Goal: Transaction & Acquisition: Purchase product/service

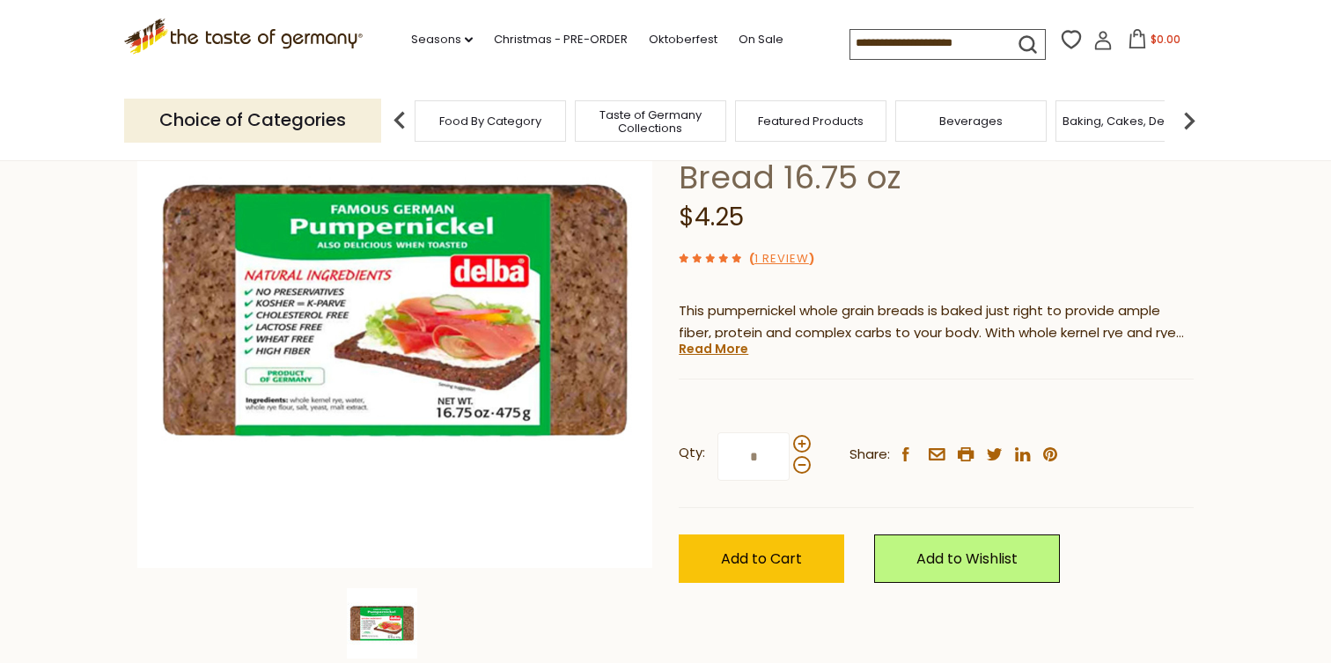
scroll to position [210, 0]
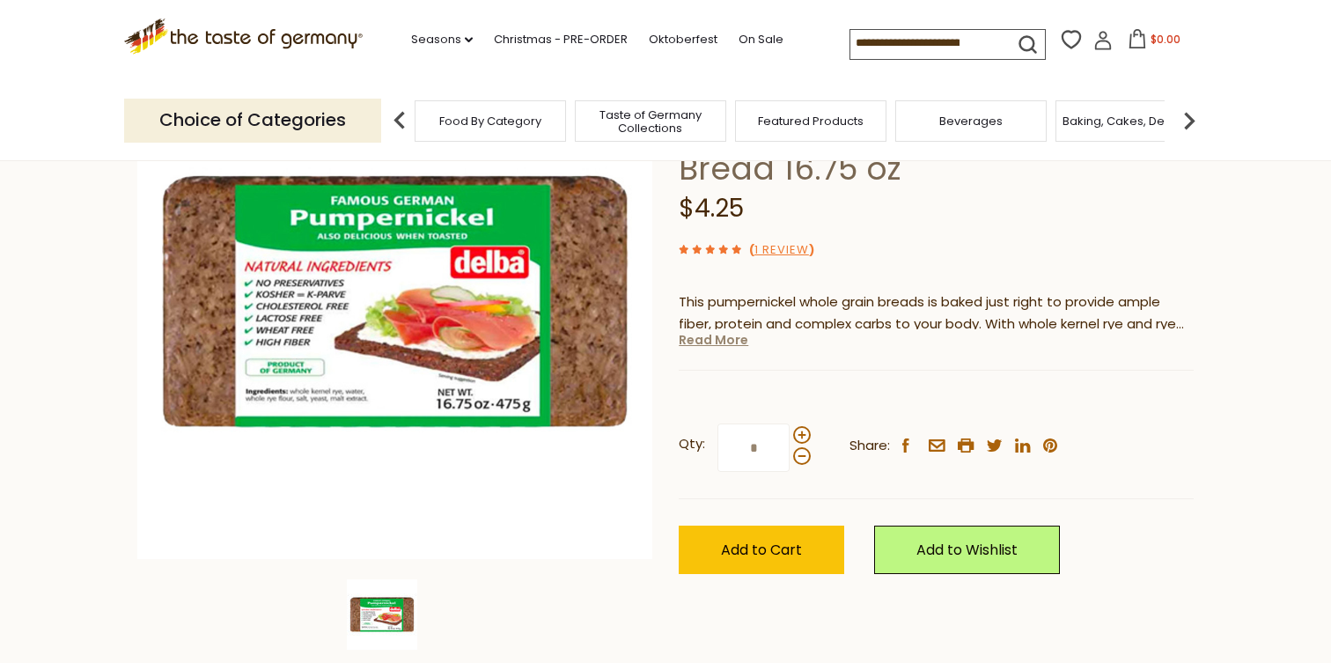
click at [717, 349] on link "Read More" at bounding box center [714, 340] width 70 height 18
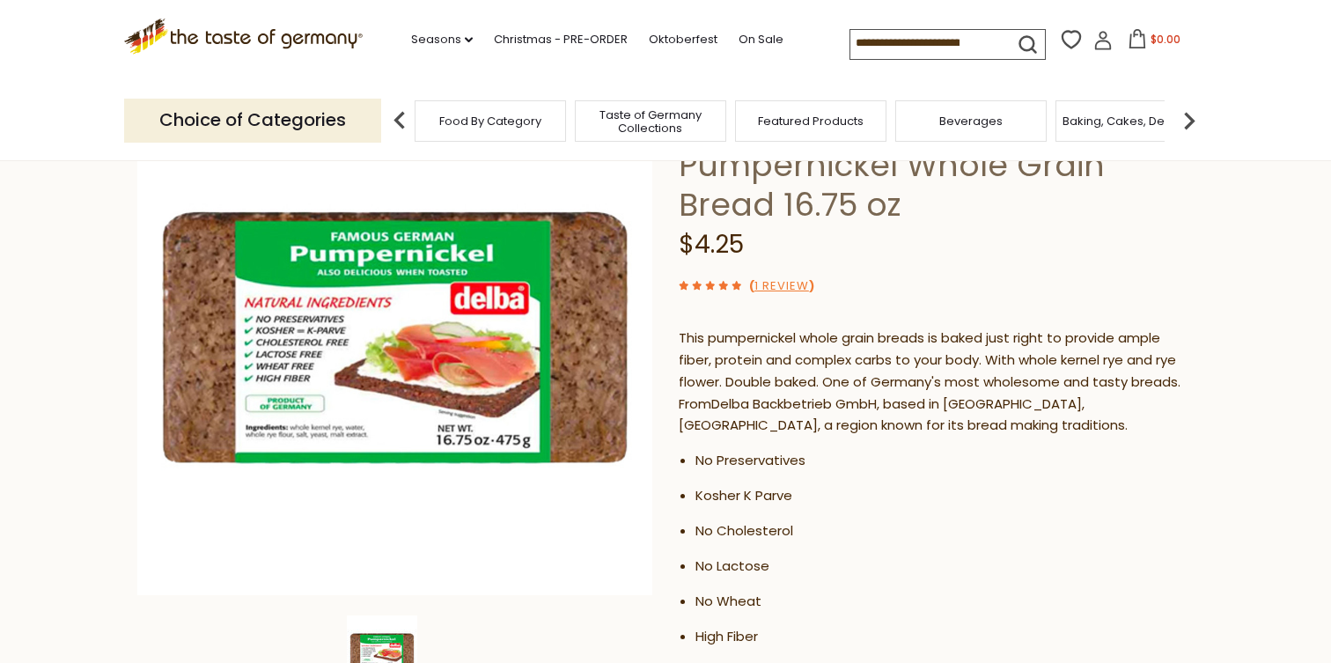
scroll to position [166, 0]
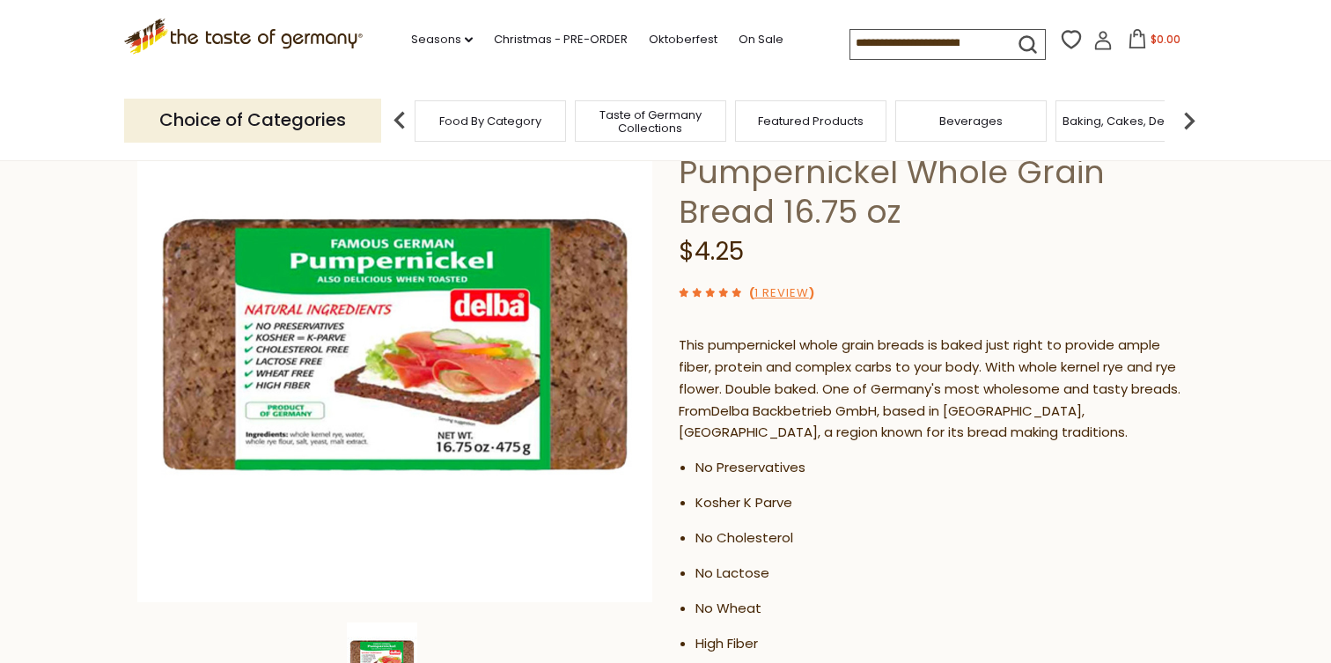
click at [695, 322] on div "This pumpernickel whole grain breads is baked just right to provide ample fiber…" at bounding box center [936, 514] width 515 height 387
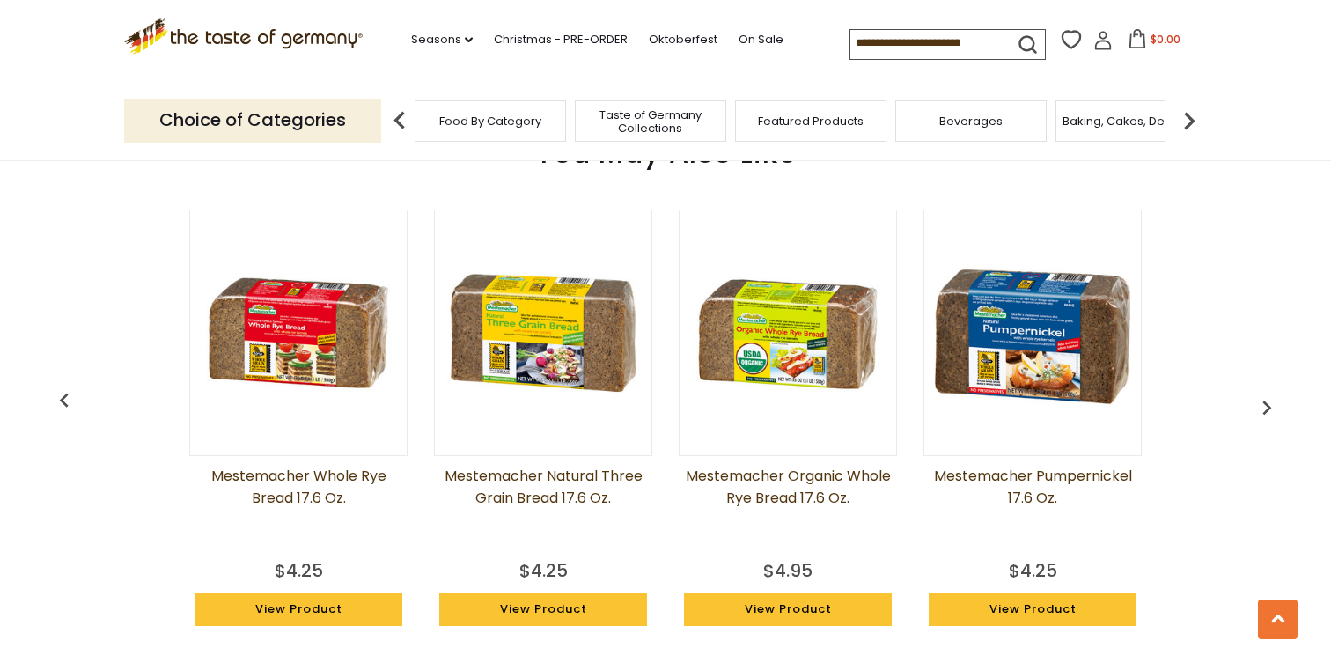
scroll to position [1608, 0]
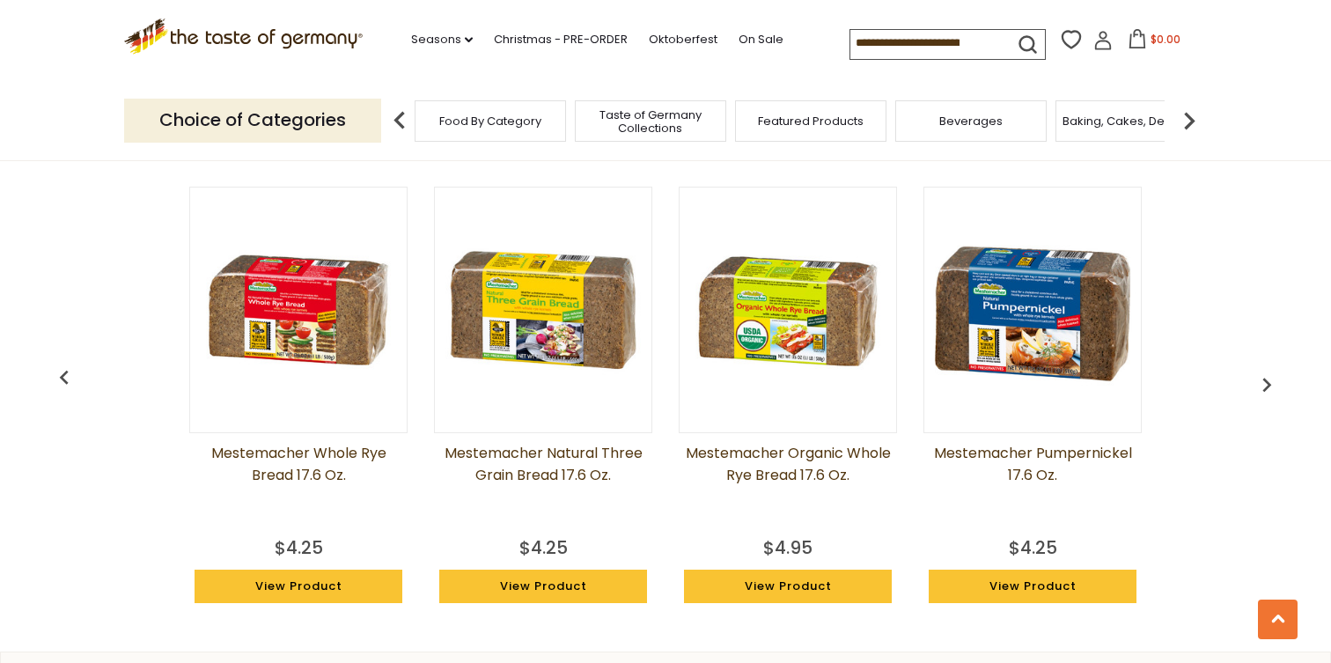
click at [1002, 303] on img at bounding box center [1033, 310] width 217 height 217
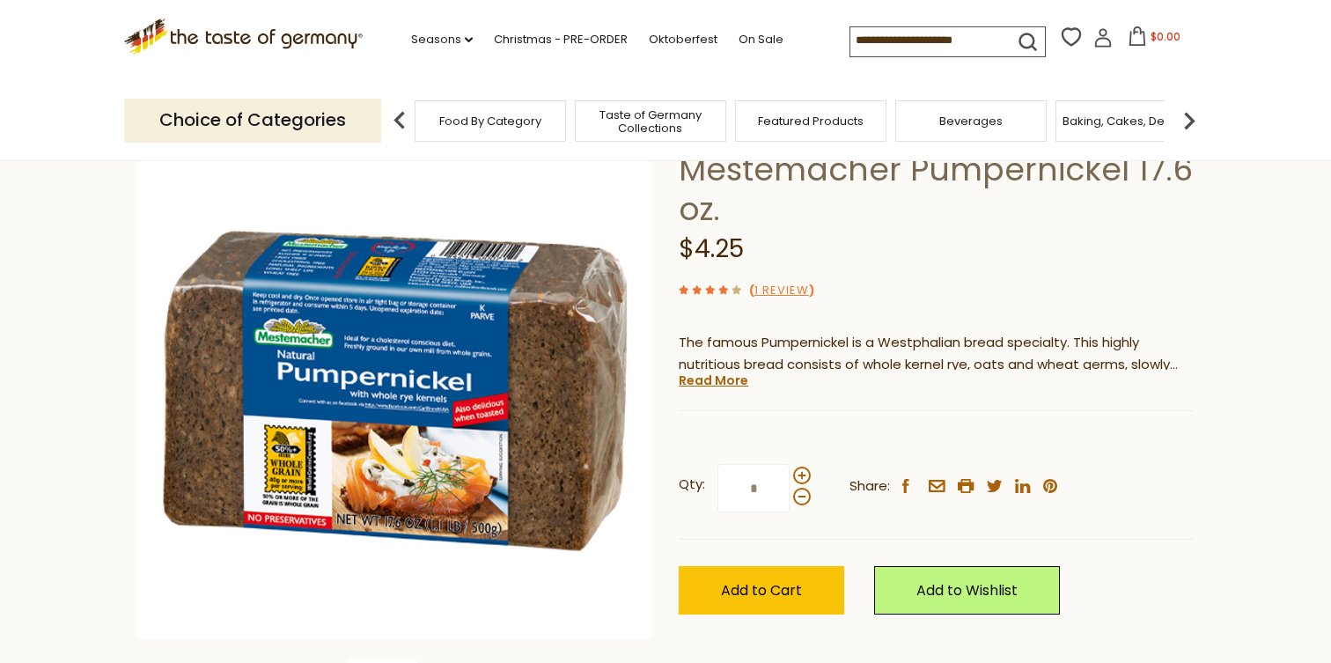
scroll to position [136, 0]
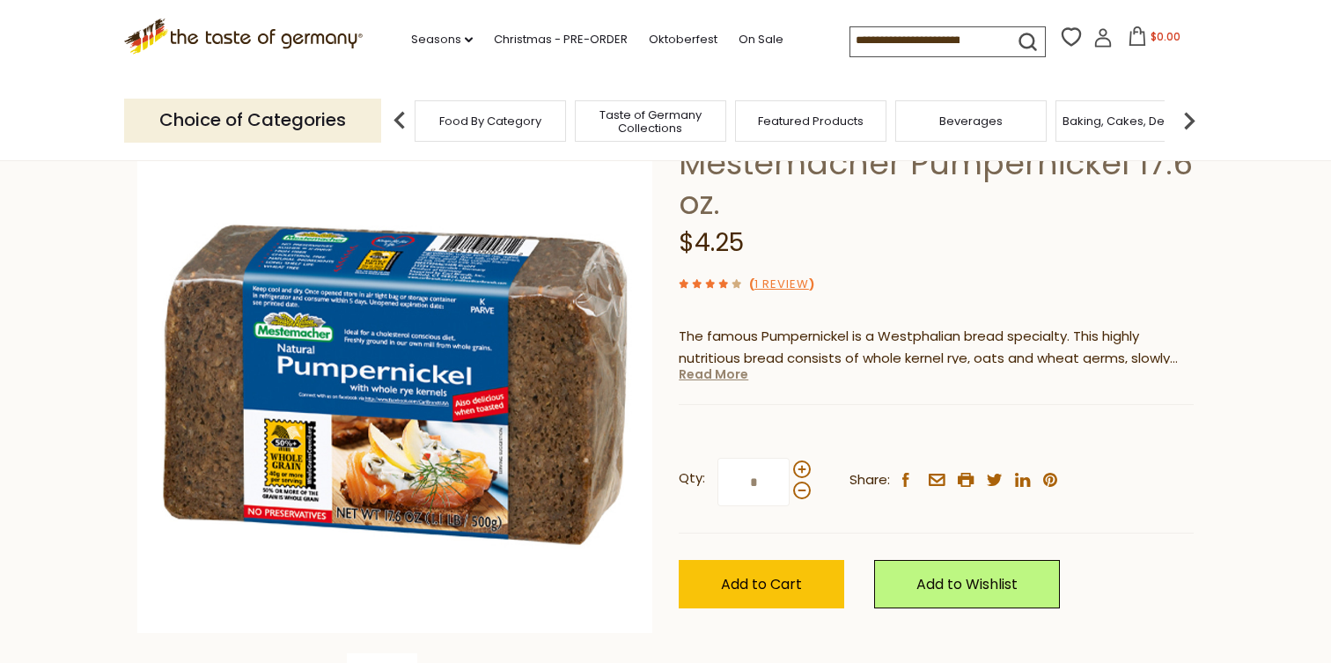
click at [733, 376] on link "Read More" at bounding box center [714, 374] width 70 height 18
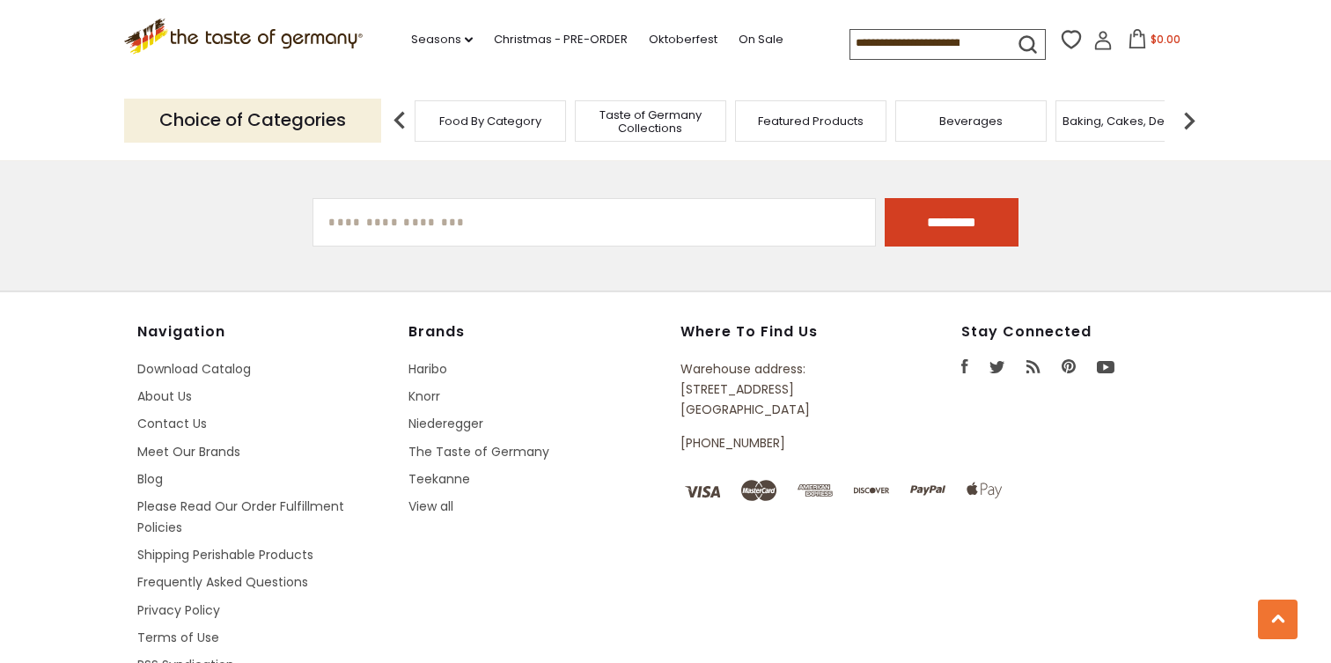
scroll to position [2545, 0]
